Goal: Transaction & Acquisition: Download file/media

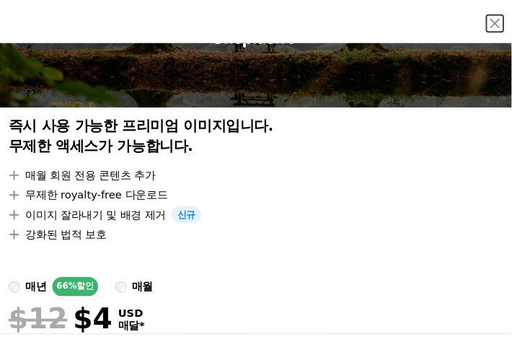
scroll to position [167, 0]
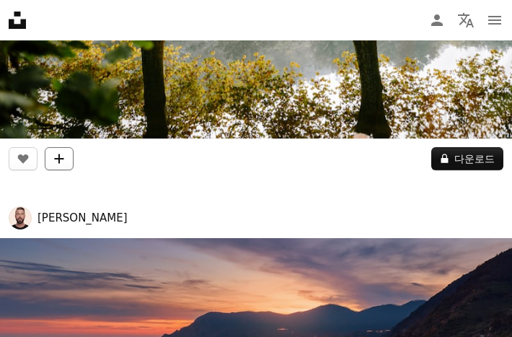
click at [65, 160] on button "A plus sign" at bounding box center [59, 158] width 29 height 23
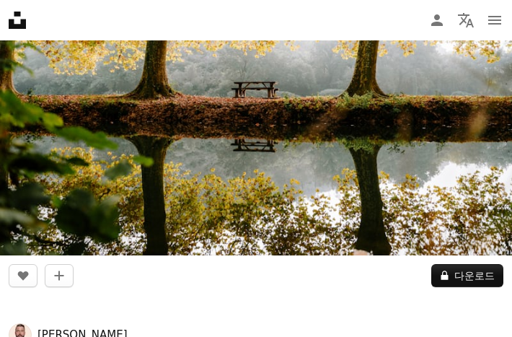
scroll to position [339, 0]
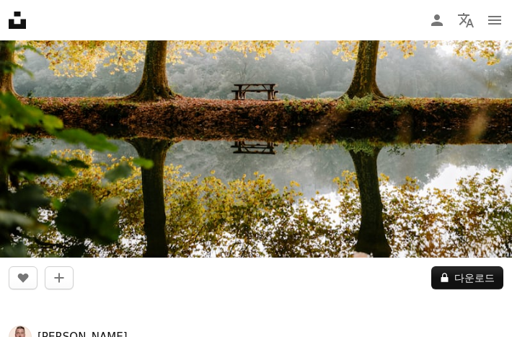
click at [154, 120] on img at bounding box center [256, 86] width 512 height 341
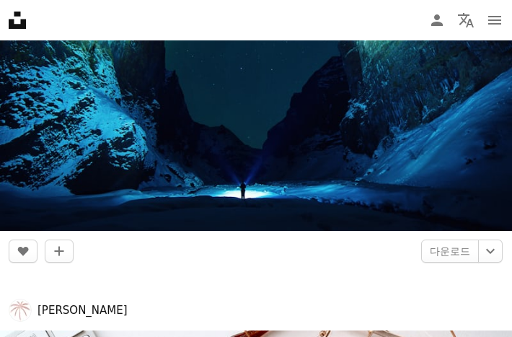
scroll to position [3134, 0]
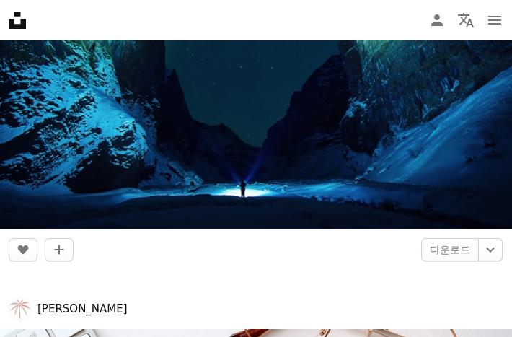
click at [330, 187] on img at bounding box center [256, 58] width 512 height 342
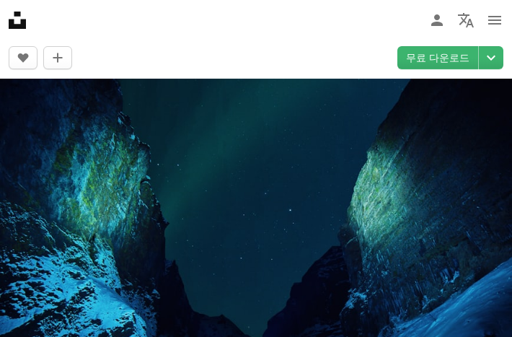
scroll to position [67, 0]
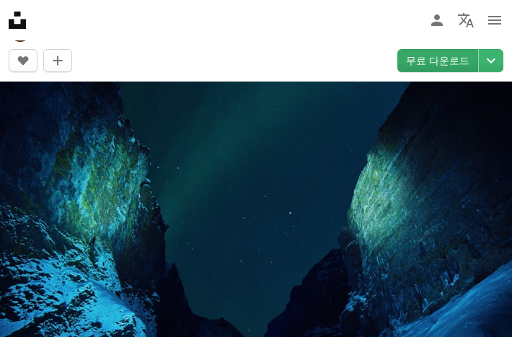
click at [426, 56] on link "무료 다운로드" at bounding box center [437, 60] width 81 height 23
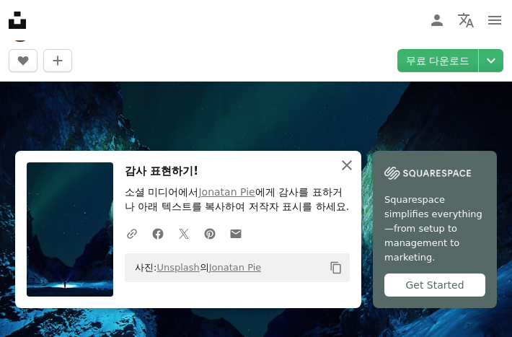
click at [349, 156] on icon "An X shape" at bounding box center [346, 164] width 17 height 17
